Goal: Find specific page/section

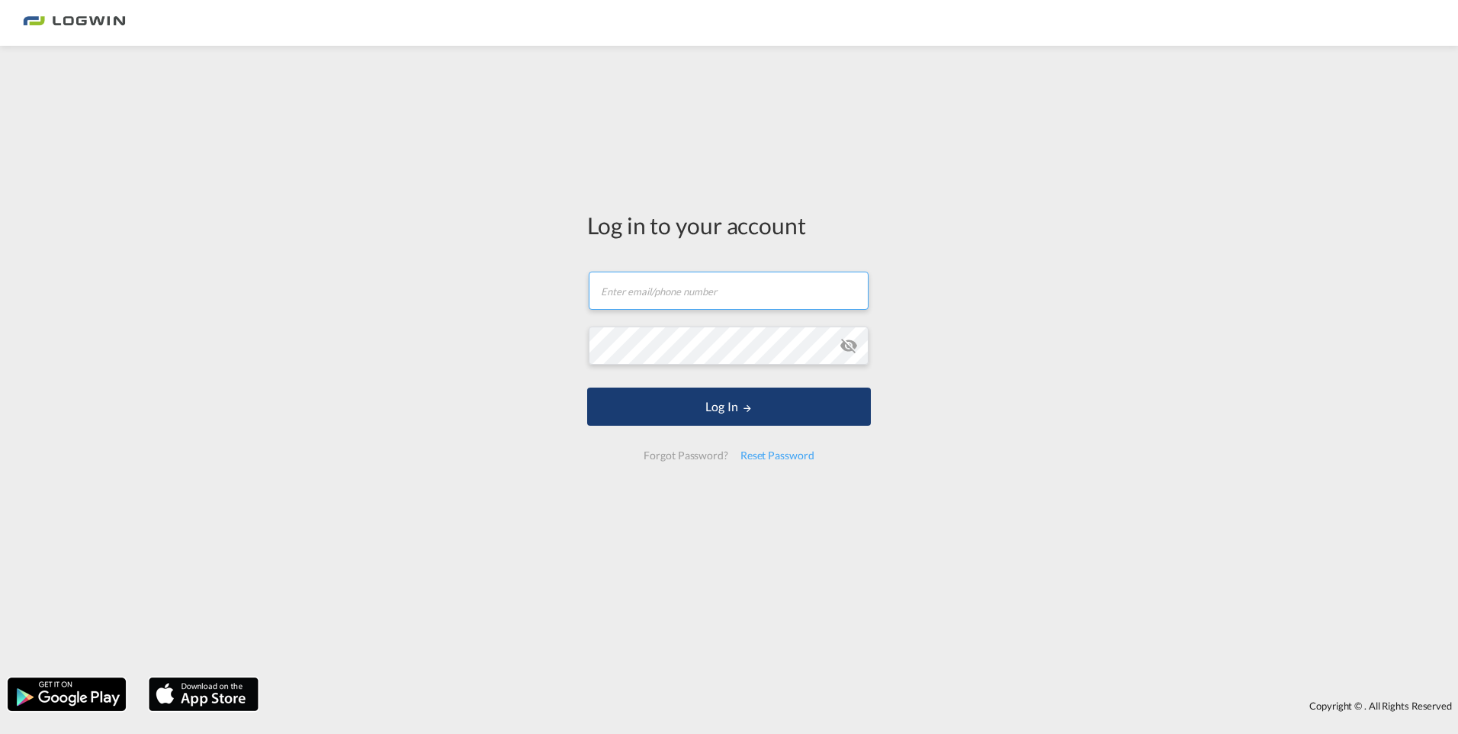
type input "[PERSON_NAME][EMAIL_ADDRESS][PERSON_NAME][DOMAIN_NAME]"
click at [706, 403] on button "Log In" at bounding box center [729, 406] width 284 height 38
